Goal: Task Accomplishment & Management: Manage account settings

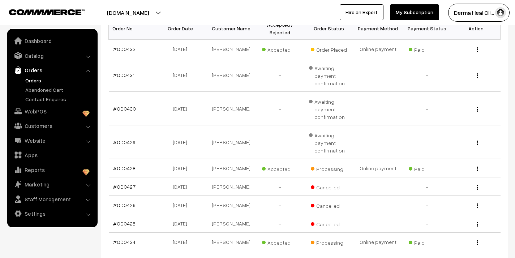
scroll to position [115, 0]
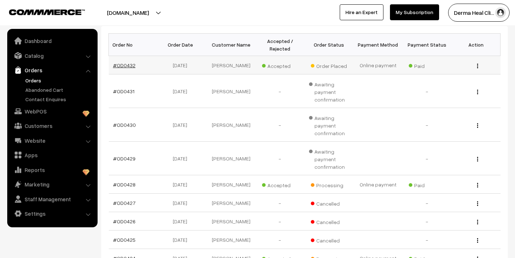
click at [117, 68] on link "#OD0432" at bounding box center [124, 65] width 22 height 6
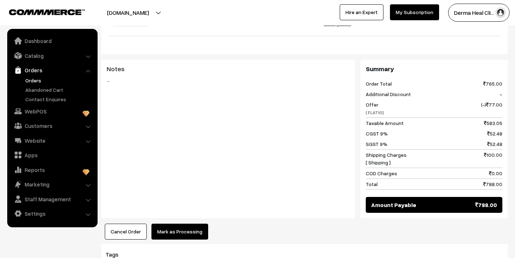
scroll to position [277, 0]
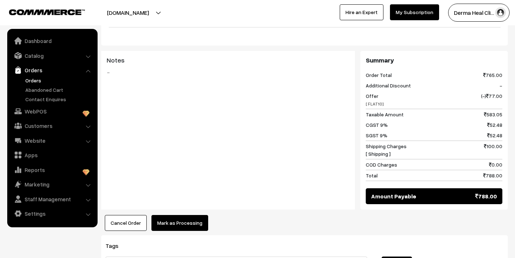
click at [161, 215] on button "Mark as Processing" at bounding box center [179, 223] width 57 height 16
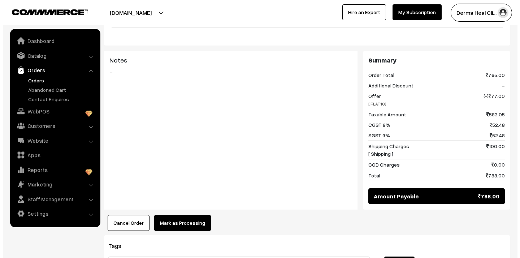
scroll to position [277, 0]
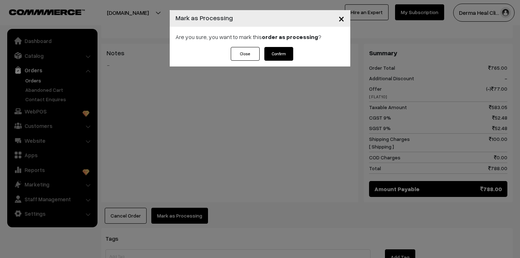
click at [277, 54] on button "Confirm" at bounding box center [278, 54] width 29 height 14
